Goal: Task Accomplishment & Management: Manage account settings

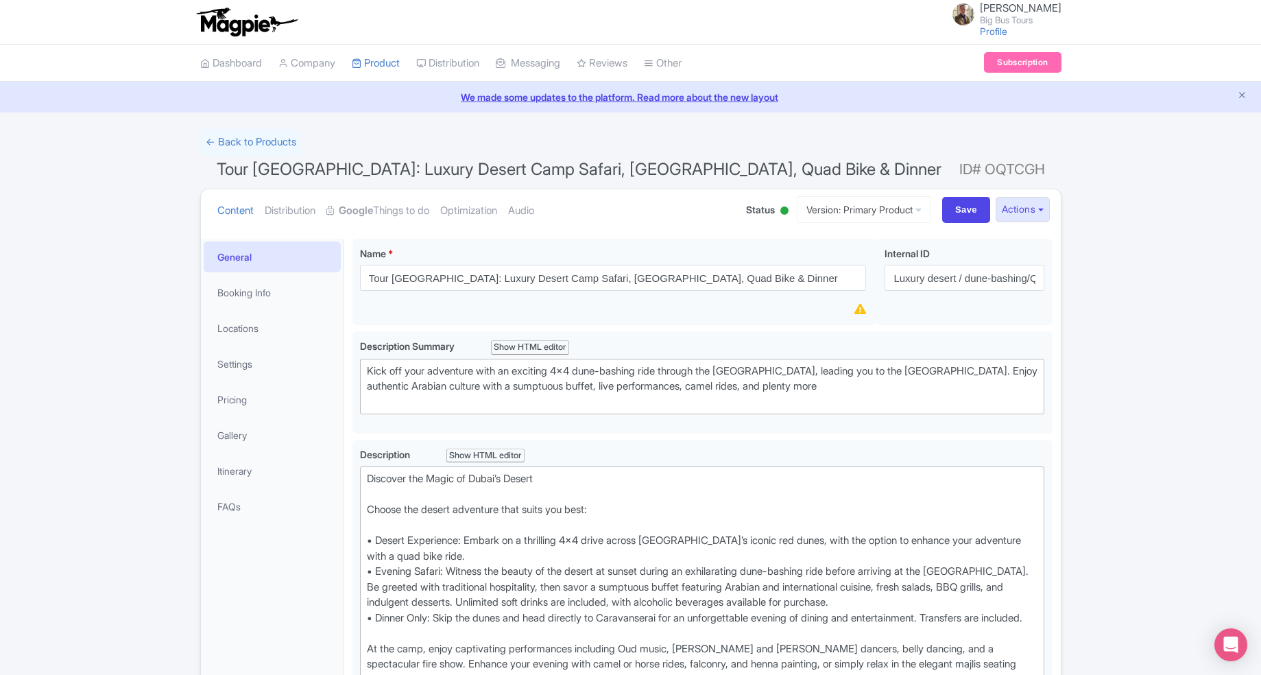
scroll to position [0, 1]
click at [262, 143] on link "← Back to Products" at bounding box center [250, 142] width 101 height 27
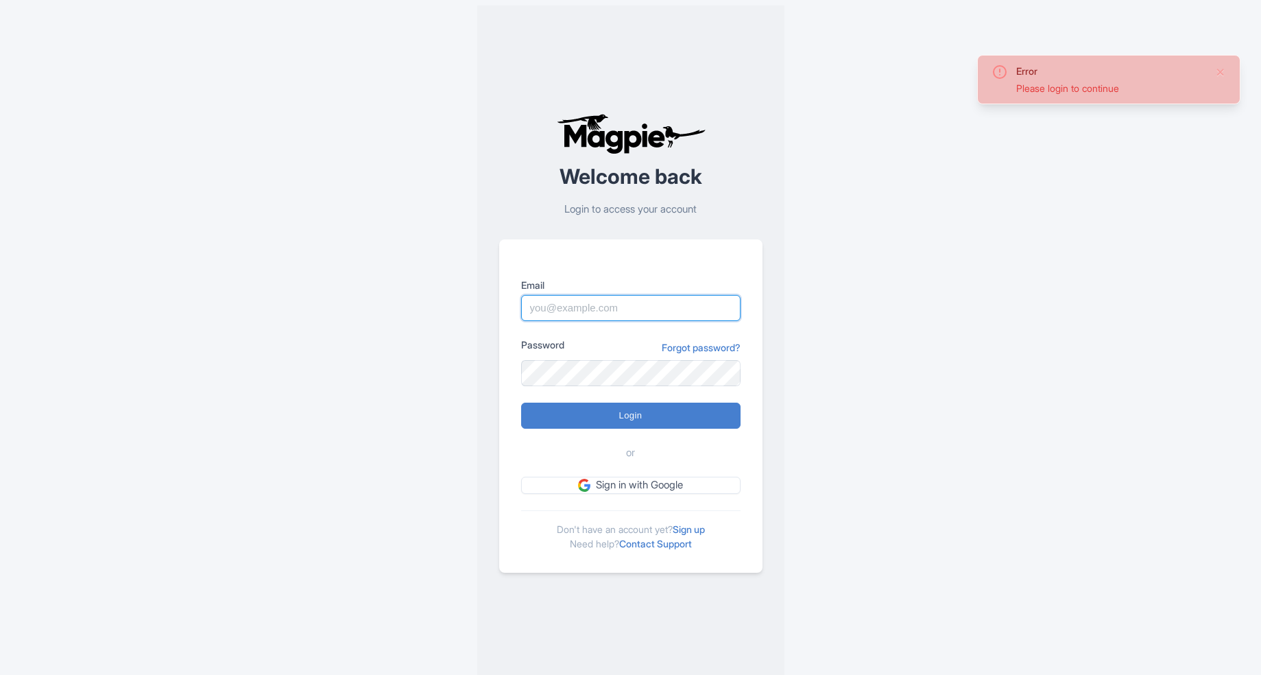
type input "nicholasm@bigbustours.com"
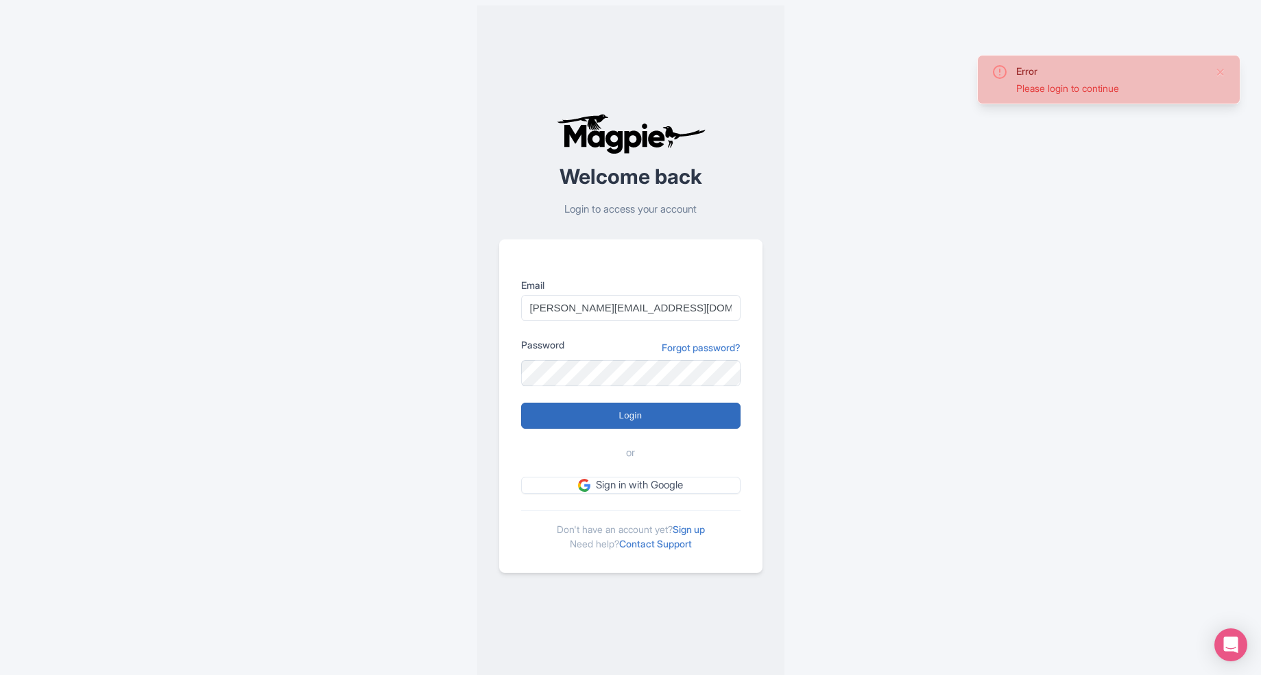
click at [610, 422] on input "Login" at bounding box center [630, 415] width 219 height 26
type input "Logging in..."
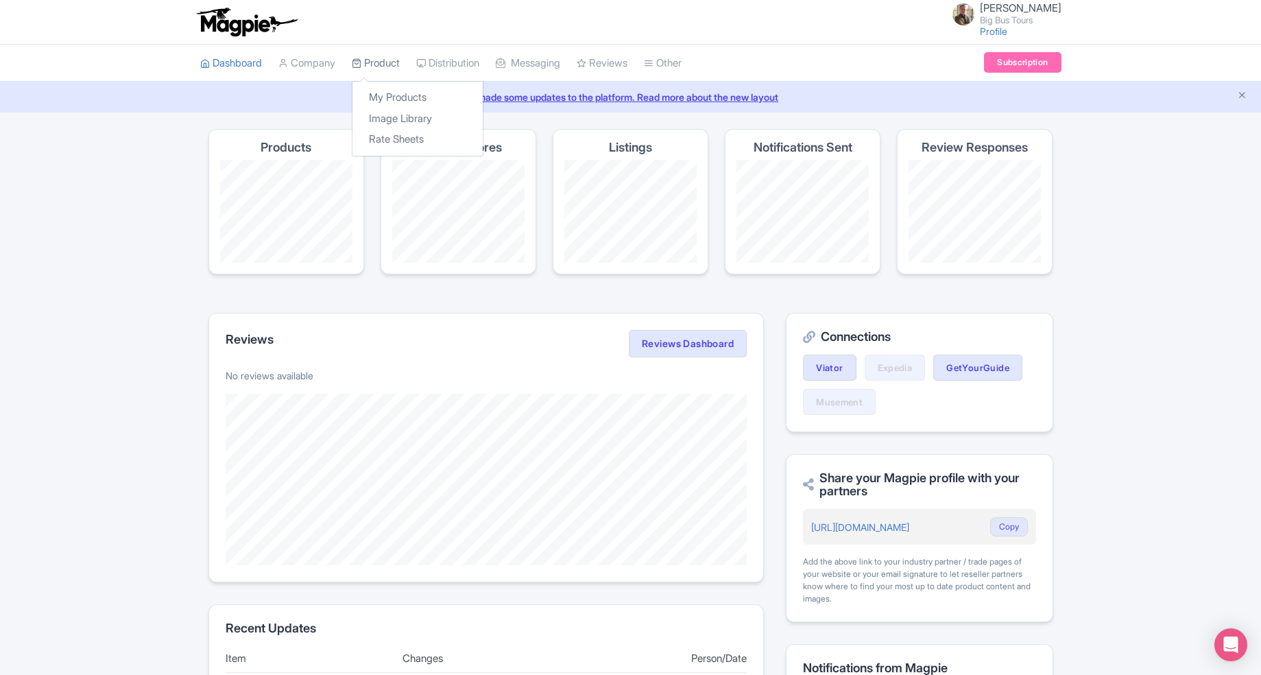
click at [369, 67] on link "Product" at bounding box center [376, 64] width 48 height 38
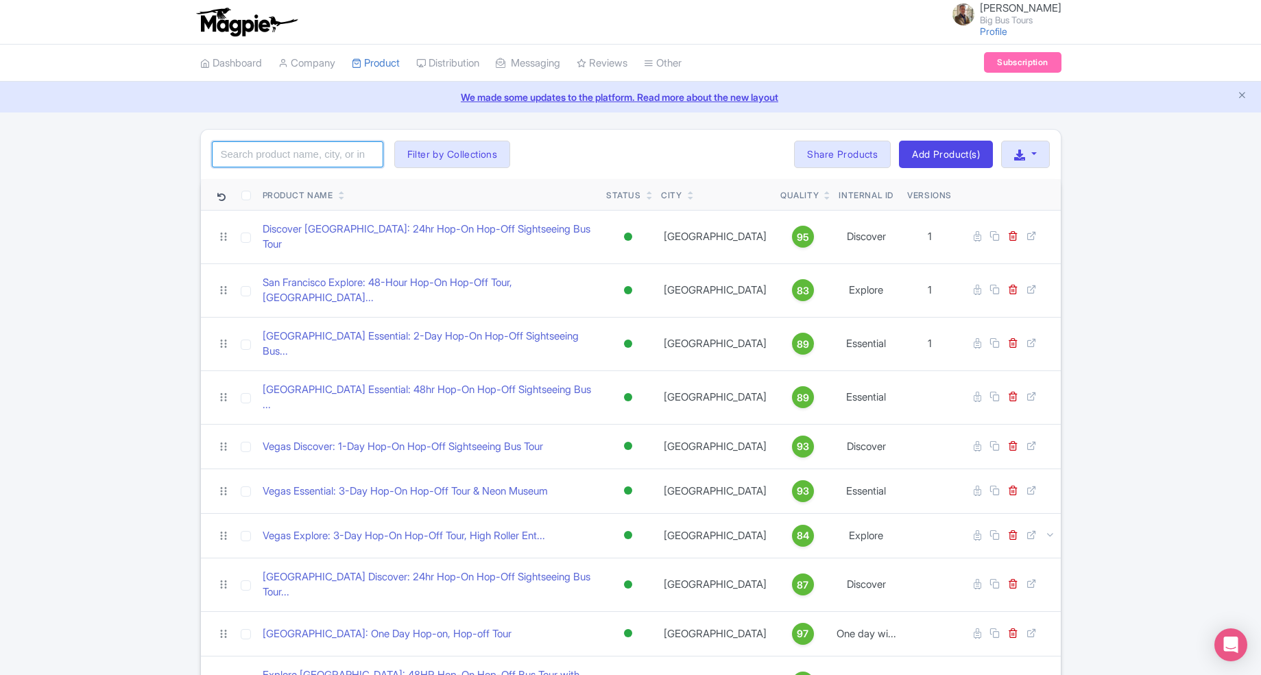
click at [296, 155] on input "search" at bounding box center [297, 154] width 171 height 26
type input "Tour Dubai"
click button "Search" at bounding box center [0, 0] width 0 height 0
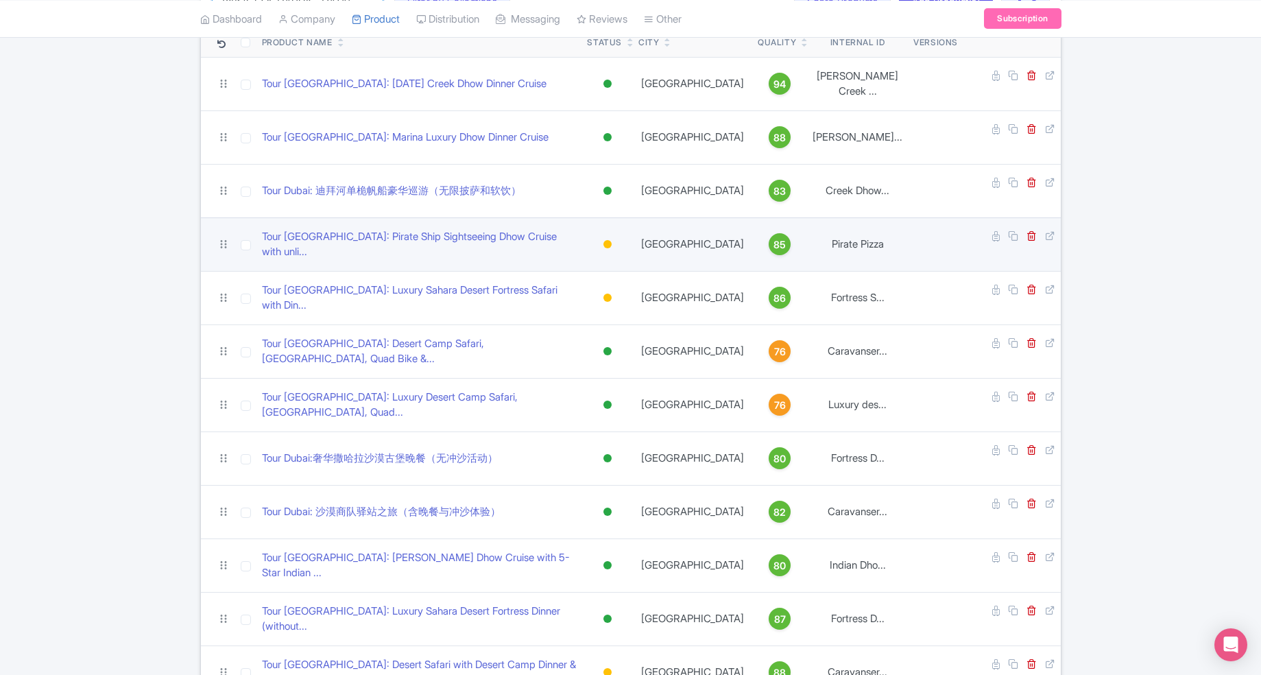
scroll to position [154, 0]
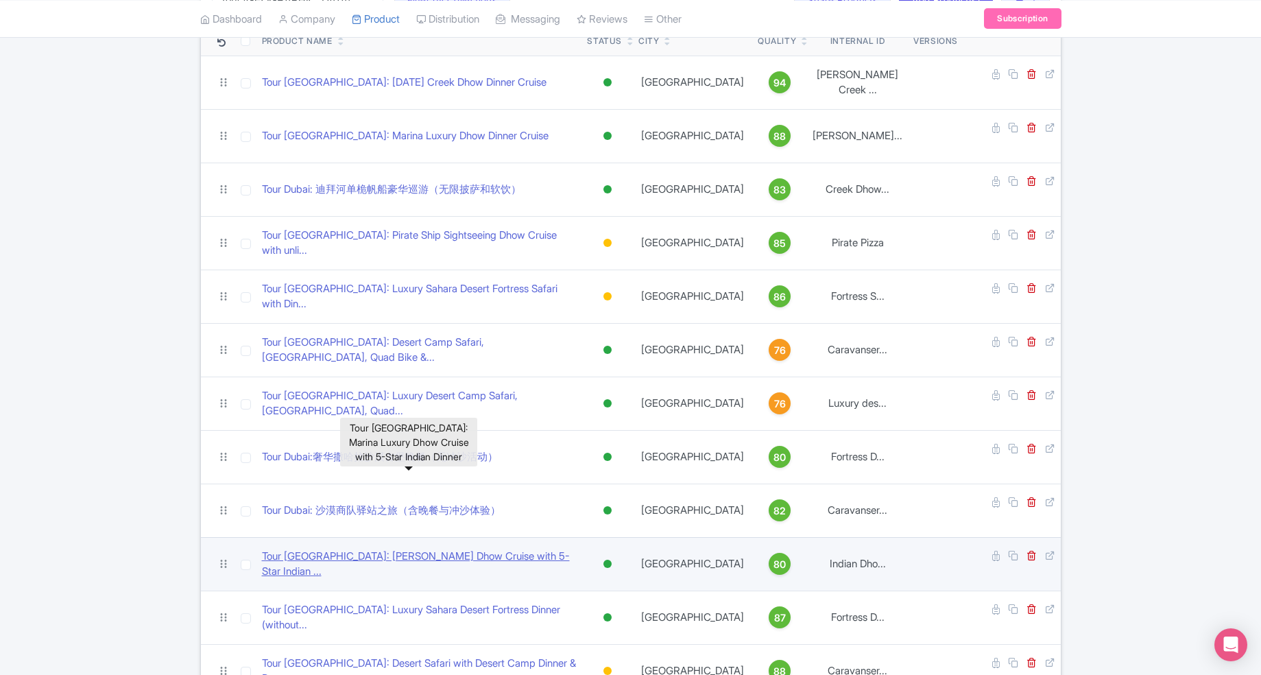
click at [339, 548] on link "Tour Dubai: Marina Luxury Dhow Cruise with 5-Star Indian ..." at bounding box center [419, 563] width 315 height 31
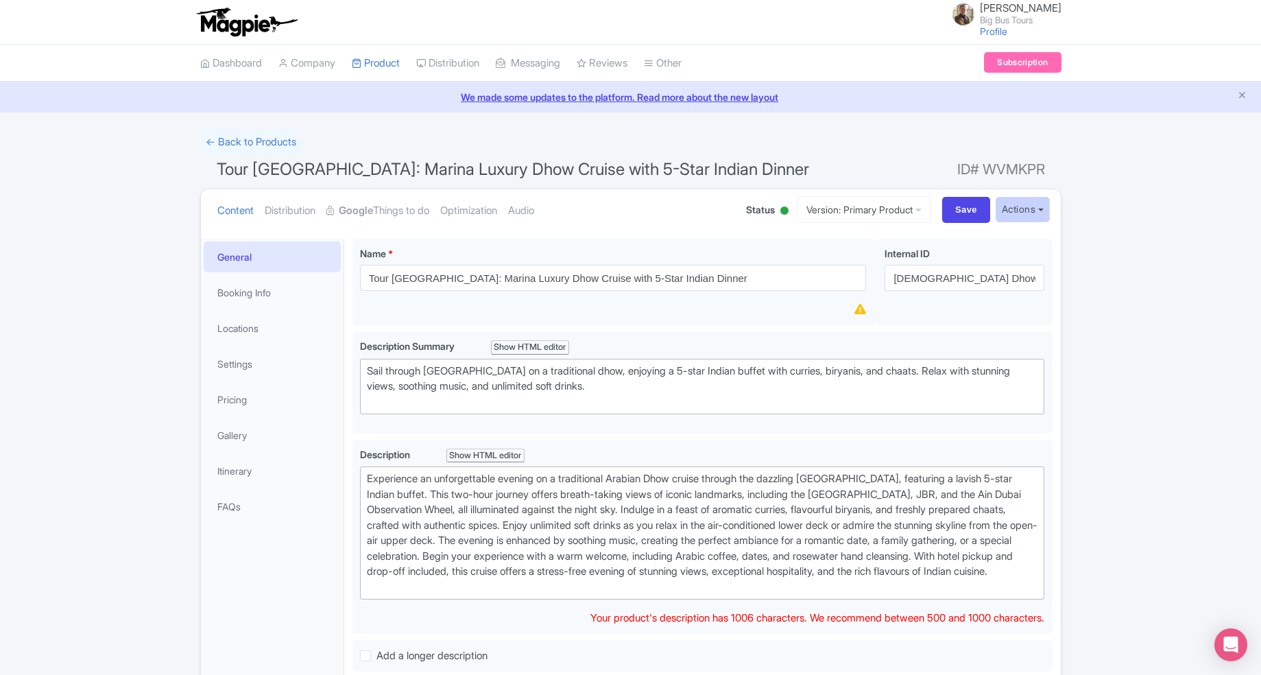
click at [1030, 205] on button "Actions" at bounding box center [1022, 209] width 54 height 25
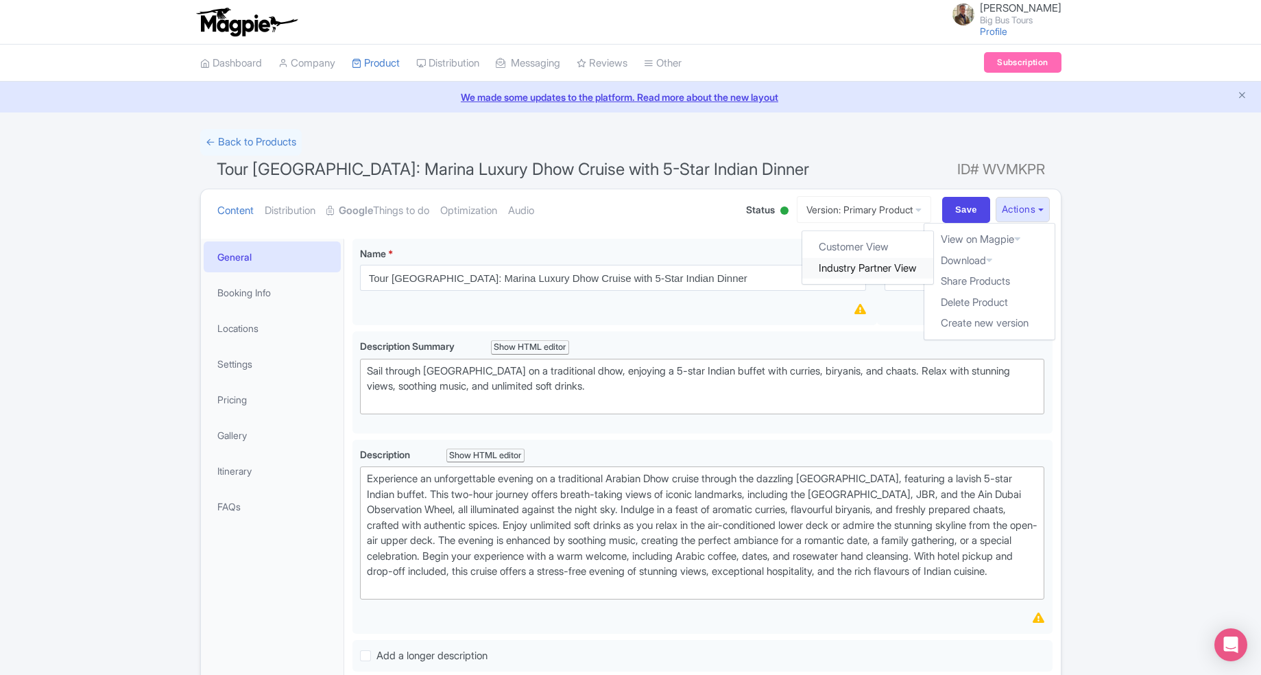
click at [892, 266] on link "Industry Partner View" at bounding box center [867, 268] width 131 height 21
